Goal: Navigation & Orientation: Find specific page/section

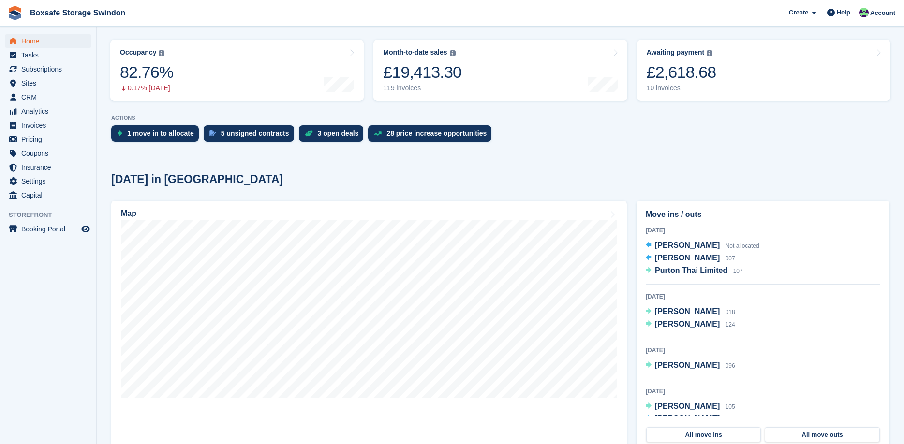
scroll to position [61, 0]
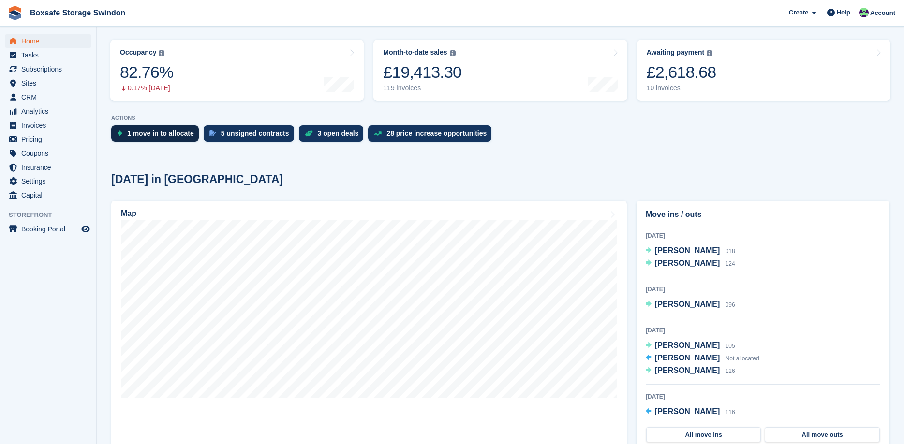
click at [150, 134] on div "1 move in to allocate" at bounding box center [160, 134] width 67 height 8
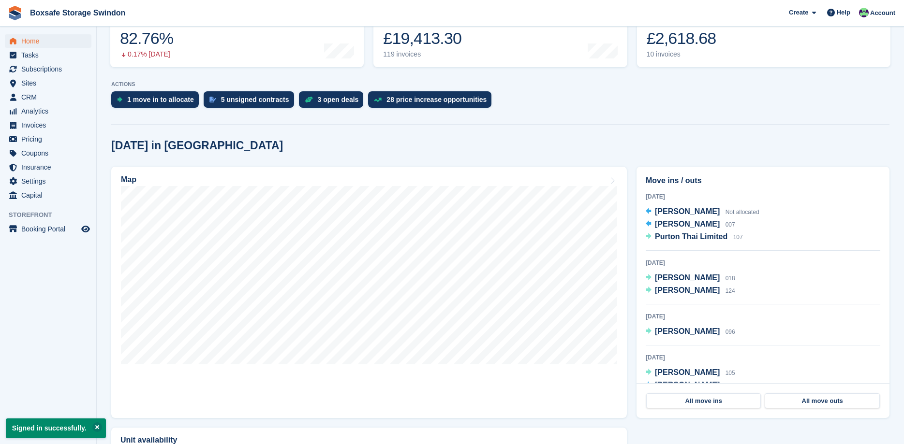
click at [554, 143] on div "[DATE] in [GEOGRAPHIC_DATA]" at bounding box center [500, 145] width 778 height 13
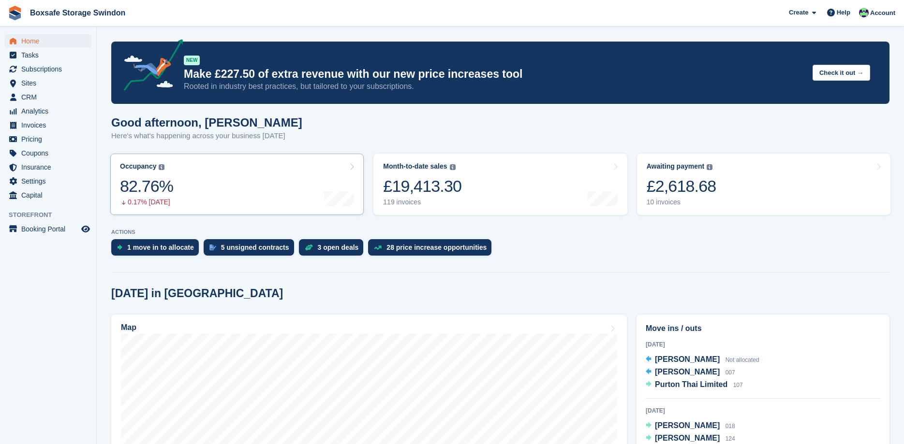
click at [171, 186] on link "Occupancy The percentage of all currently allocated units in terms of area. Inc…" at bounding box center [236, 184] width 253 height 61
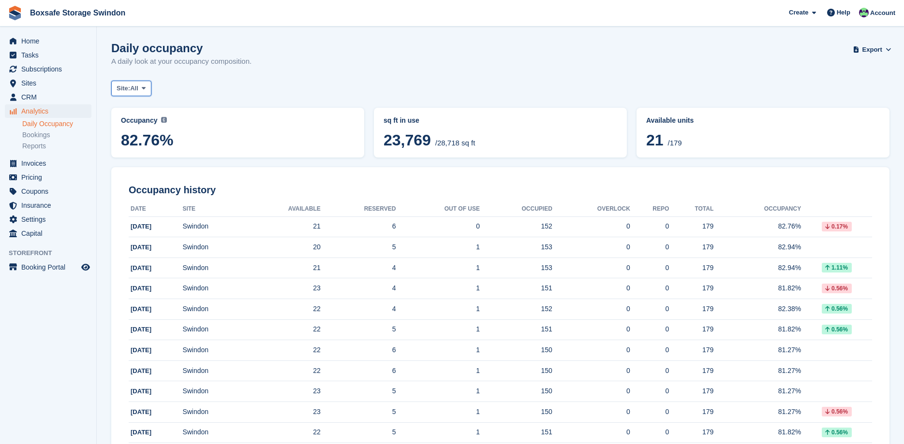
click at [146, 90] on icon at bounding box center [144, 88] width 4 height 6
click at [347, 58] on div "Daily occupancy A daily look at your occupancy composition. Export Export Occup…" at bounding box center [500, 60] width 778 height 37
click at [34, 44] on span "Home" at bounding box center [50, 41] width 58 height 14
